Goal: Navigation & Orientation: Find specific page/section

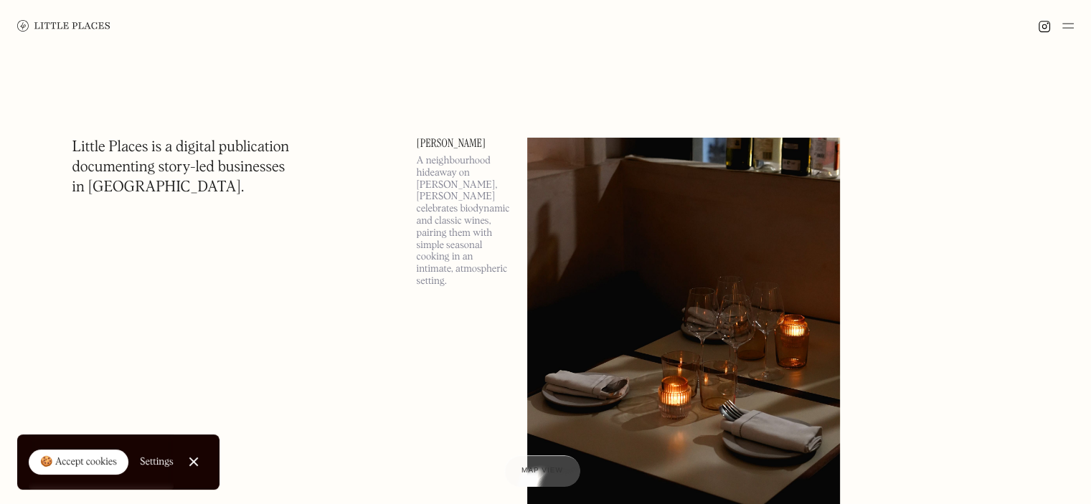
click at [704, 283] on img at bounding box center [683, 364] width 313 height 452
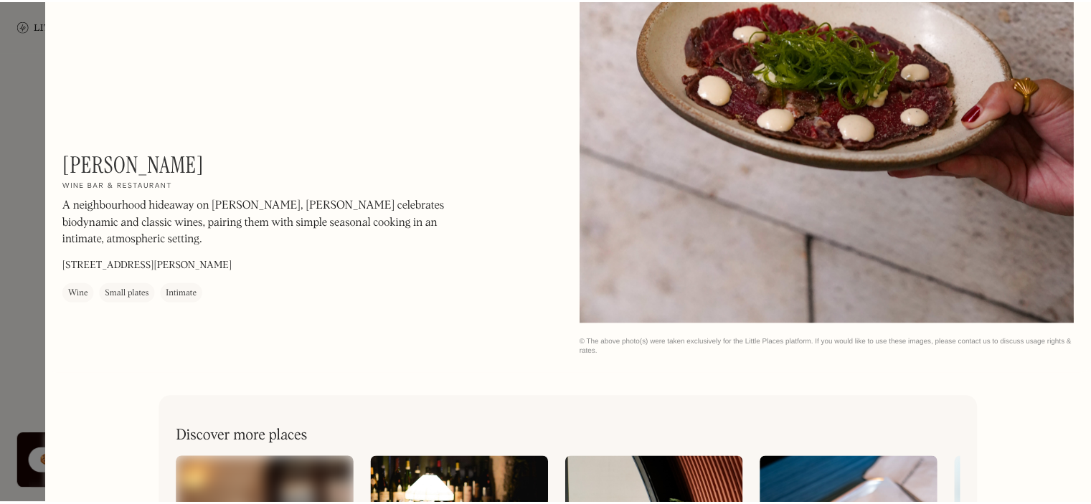
scroll to position [2227, 0]
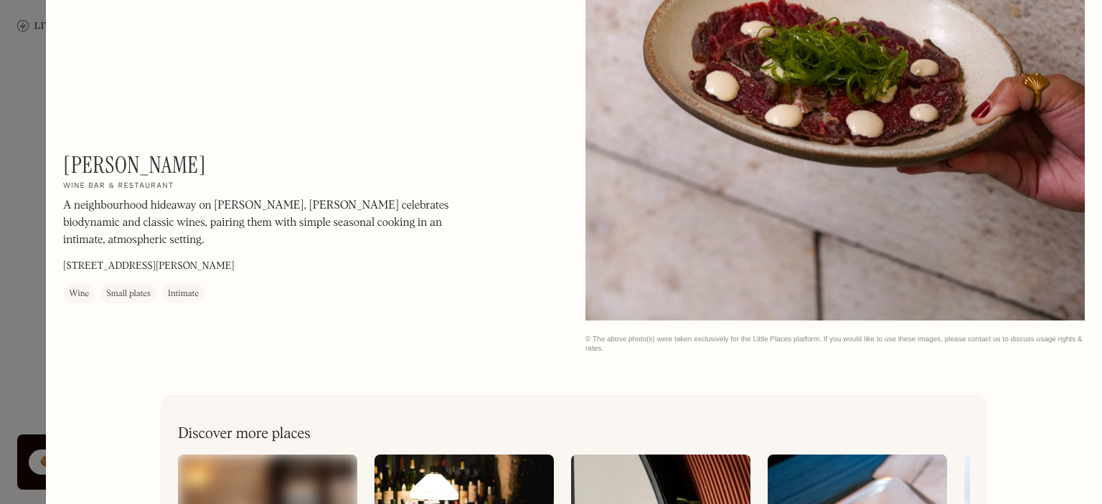
click at [42, 367] on div at bounding box center [551, 252] width 1102 height 504
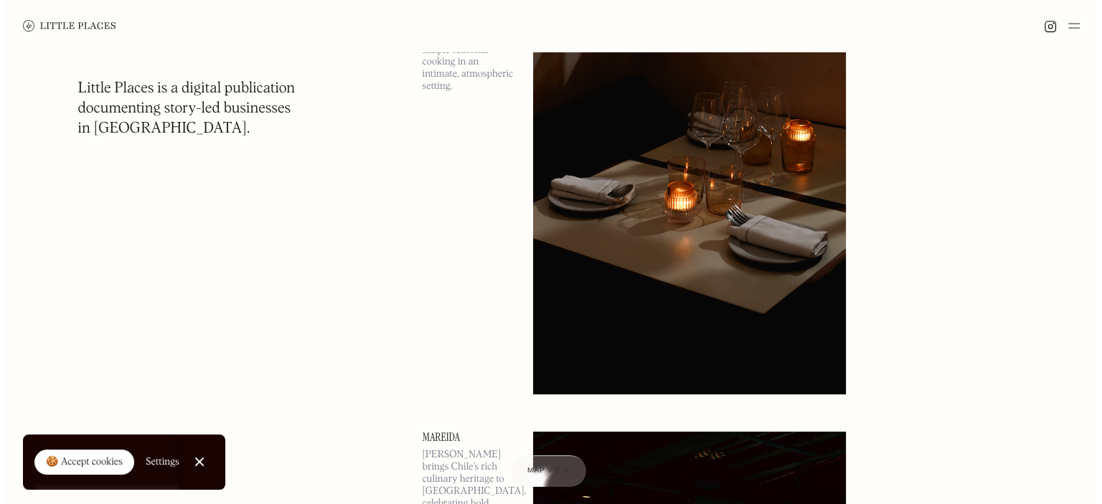
scroll to position [194, 0]
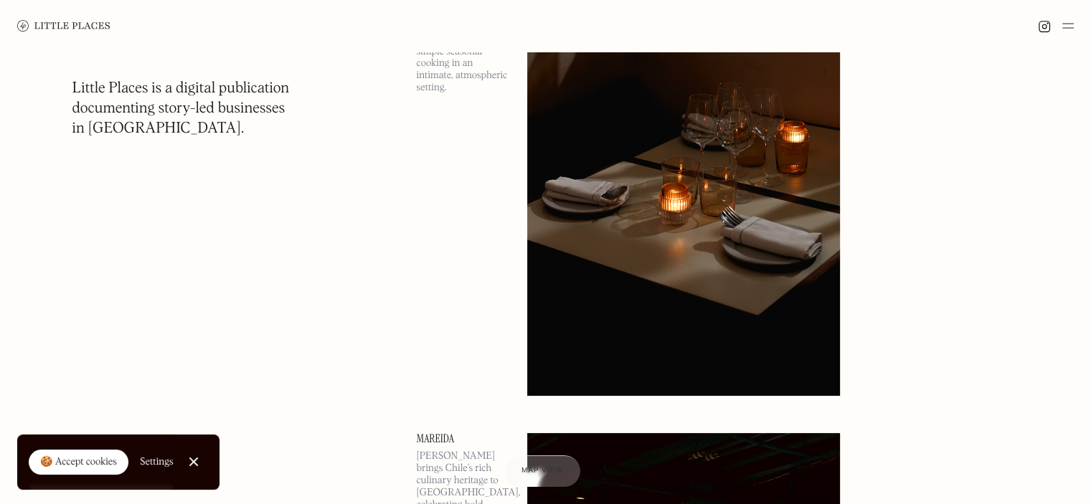
click at [685, 270] on img at bounding box center [683, 170] width 313 height 452
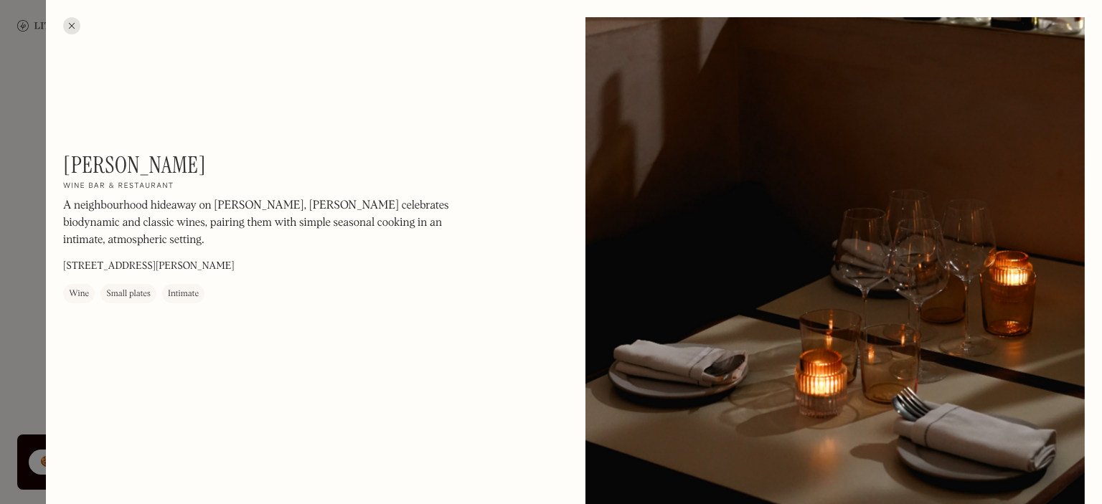
click at [72, 24] on div at bounding box center [71, 25] width 17 height 17
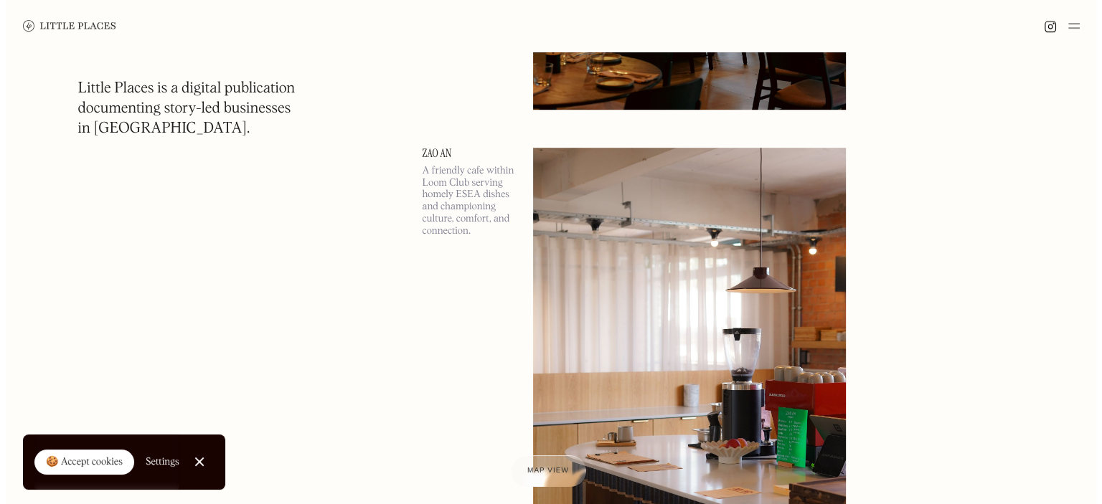
scroll to position [970, 0]
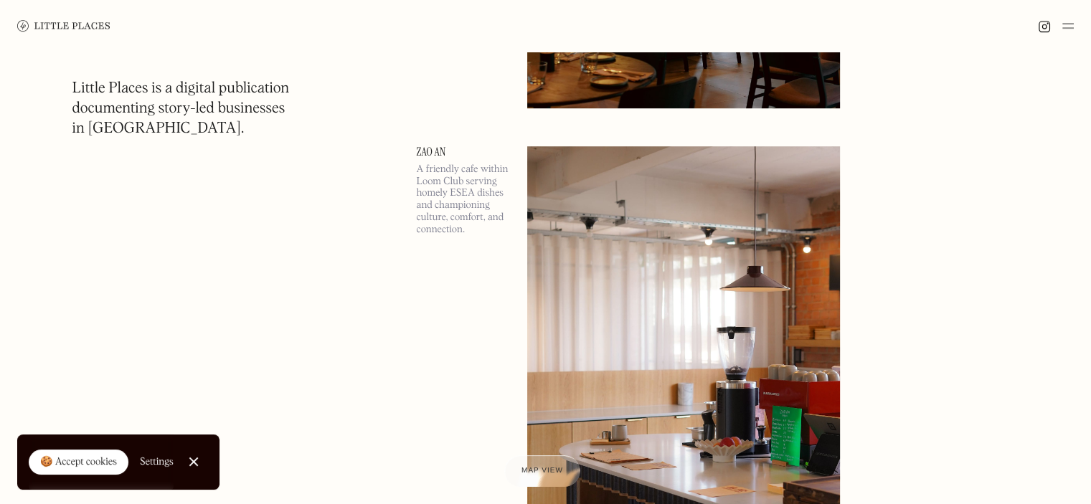
click at [938, 280] on link at bounding box center [750, 347] width 446 height 403
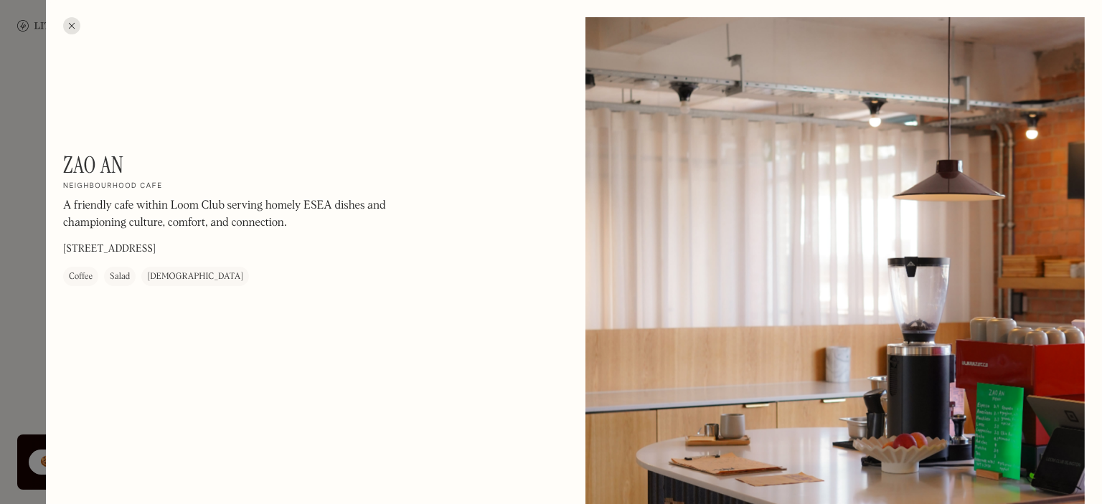
click at [72, 26] on div at bounding box center [71, 25] width 17 height 17
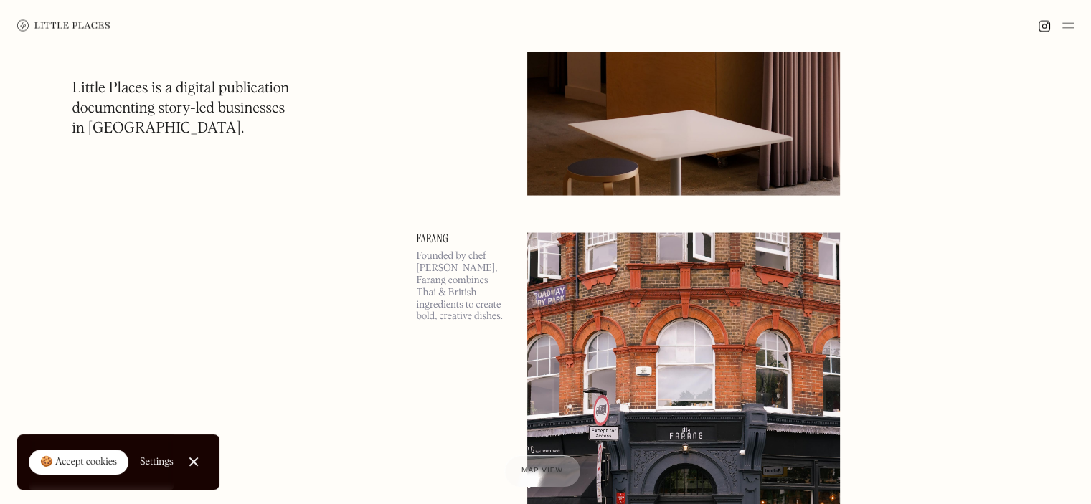
scroll to position [2842, 0]
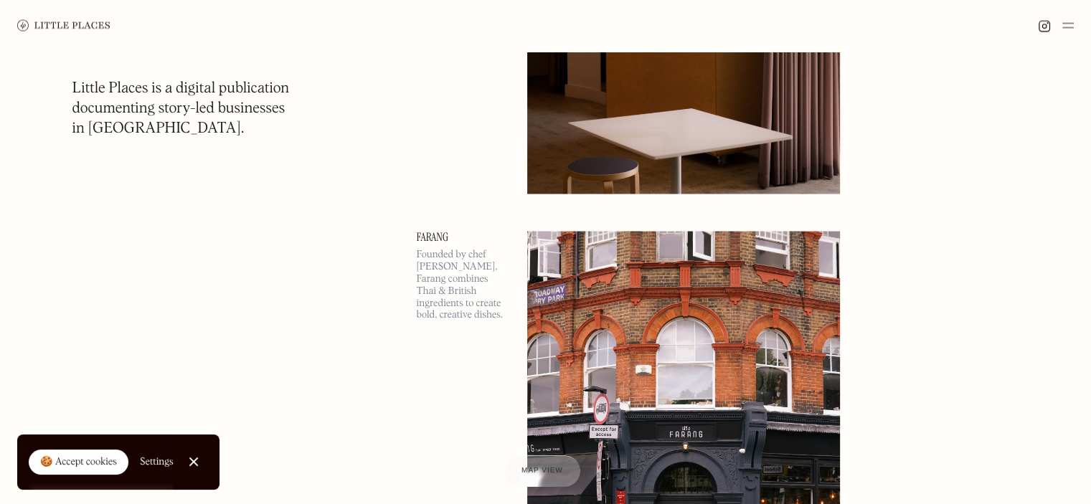
click at [191, 463] on div at bounding box center [193, 462] width 9 height 9
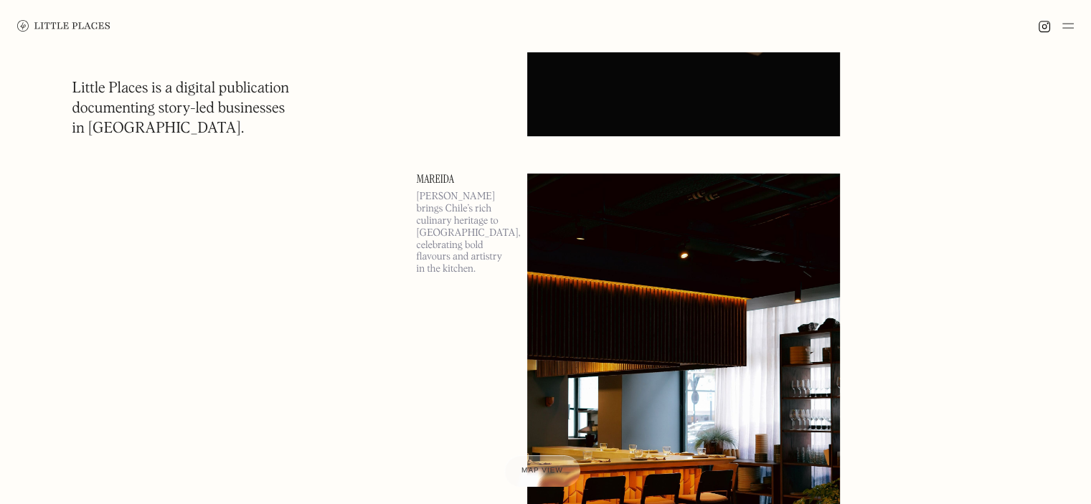
scroll to position [0, 0]
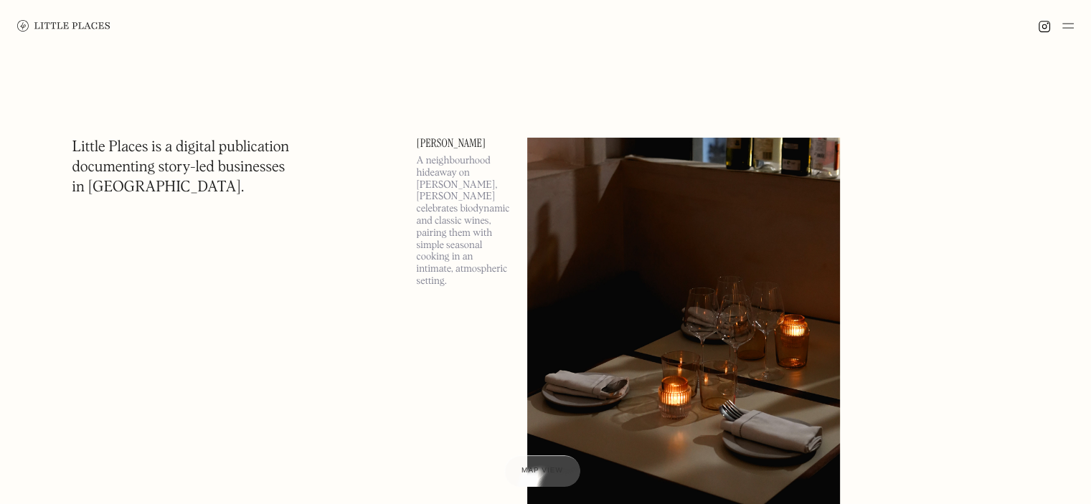
click at [1069, 22] on img at bounding box center [1067, 25] width 11 height 17
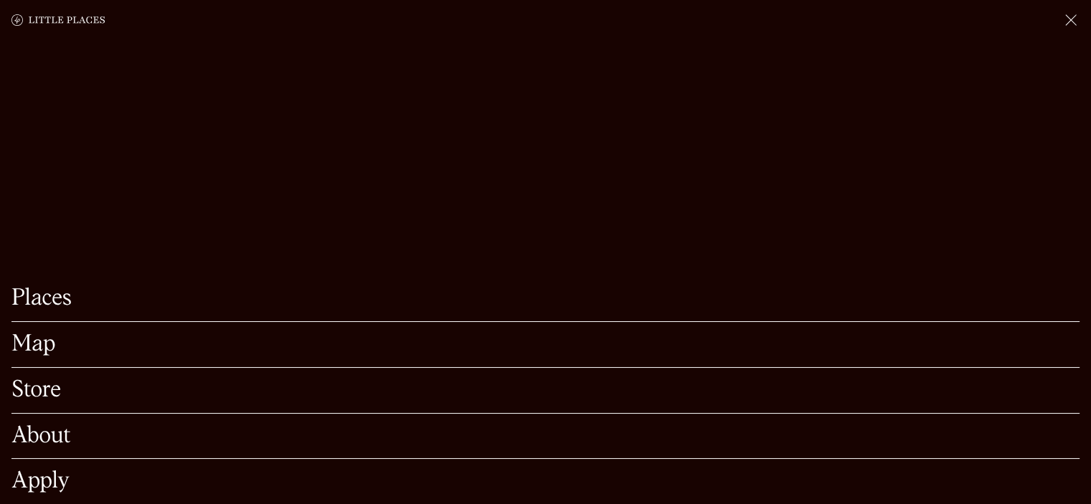
click at [26, 333] on link "Map" at bounding box center [545, 344] width 1068 height 22
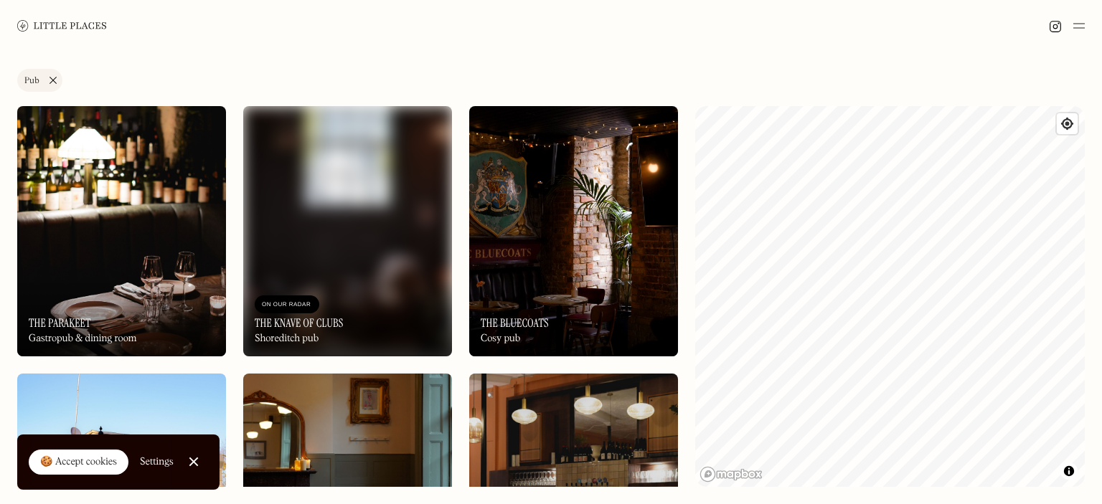
click at [56, 77] on link "Pub" at bounding box center [39, 80] width 45 height 23
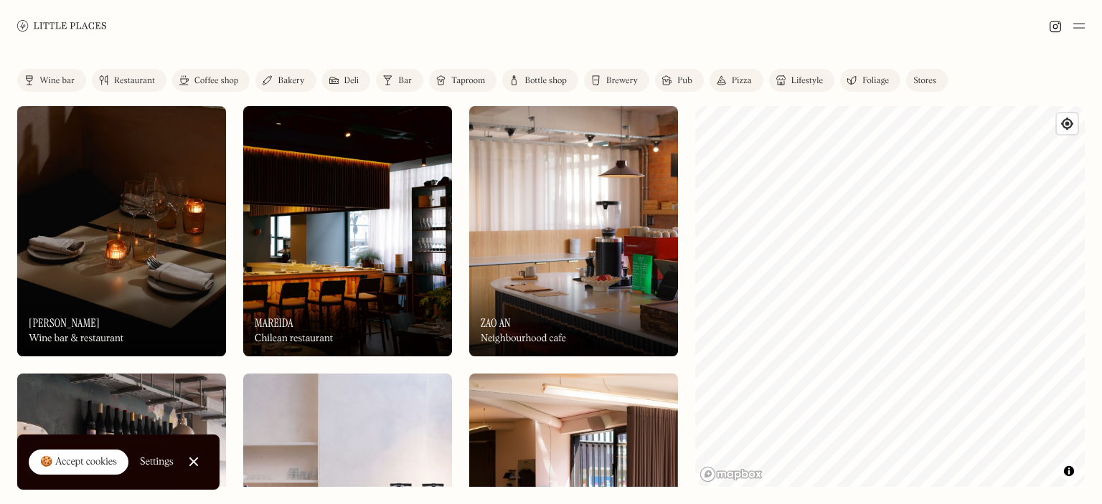
click at [384, 77] on img at bounding box center [387, 80] width 9 height 11
